Goal: Task Accomplishment & Management: Use online tool/utility

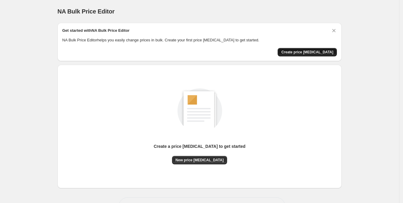
click at [308, 51] on span "Create price [MEDICAL_DATA]" at bounding box center [308, 52] width 52 height 5
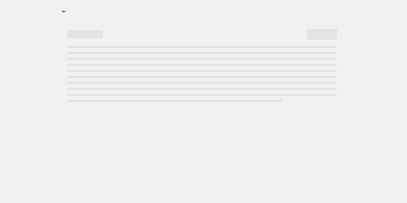
select select "percentage"
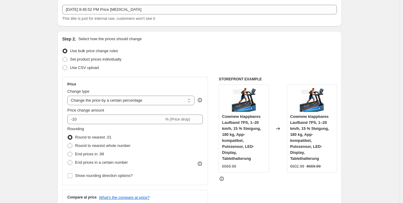
scroll to position [76, 0]
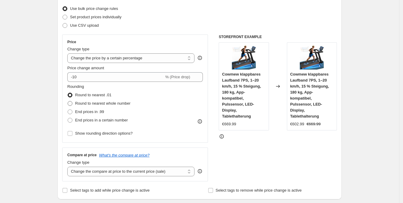
click at [82, 107] on label "Round to nearest whole number" at bounding box center [98, 103] width 63 height 8
click at [68, 101] on input "Round to nearest whole number" at bounding box center [68, 101] width 0 height 0
radio input "true"
click at [90, 111] on span "End prices in .99" at bounding box center [89, 111] width 29 height 4
click at [68, 110] on input "End prices in .99" at bounding box center [68, 109] width 0 height 0
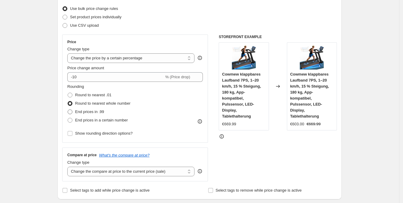
radio input "true"
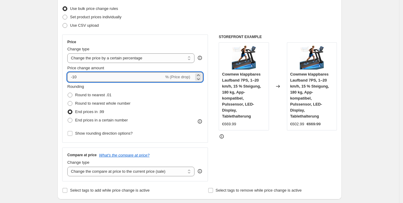
click at [139, 79] on input "-10" at bounding box center [115, 77] width 97 height 10
type input "-1"
type input "-27"
click at [217, 111] on div "Price Change type Change the price to a certain amount Change the price by a ce…" at bounding box center [199, 107] width 275 height 147
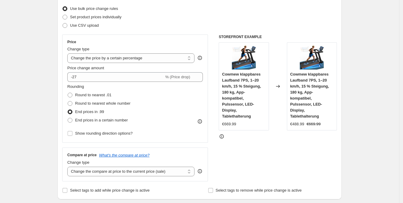
scroll to position [435, 0]
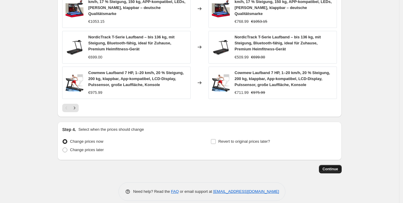
click at [338, 167] on span "Continue" at bounding box center [331, 169] width 16 height 5
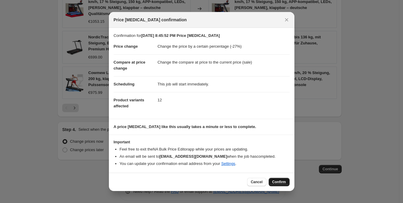
click at [280, 179] on button "Confirm" at bounding box center [279, 182] width 21 height 8
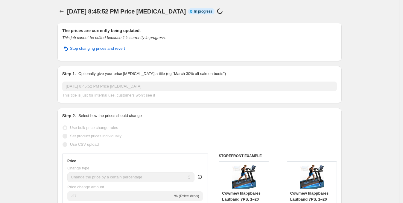
select select "percentage"
